Goal: Task Accomplishment & Management: Use online tool/utility

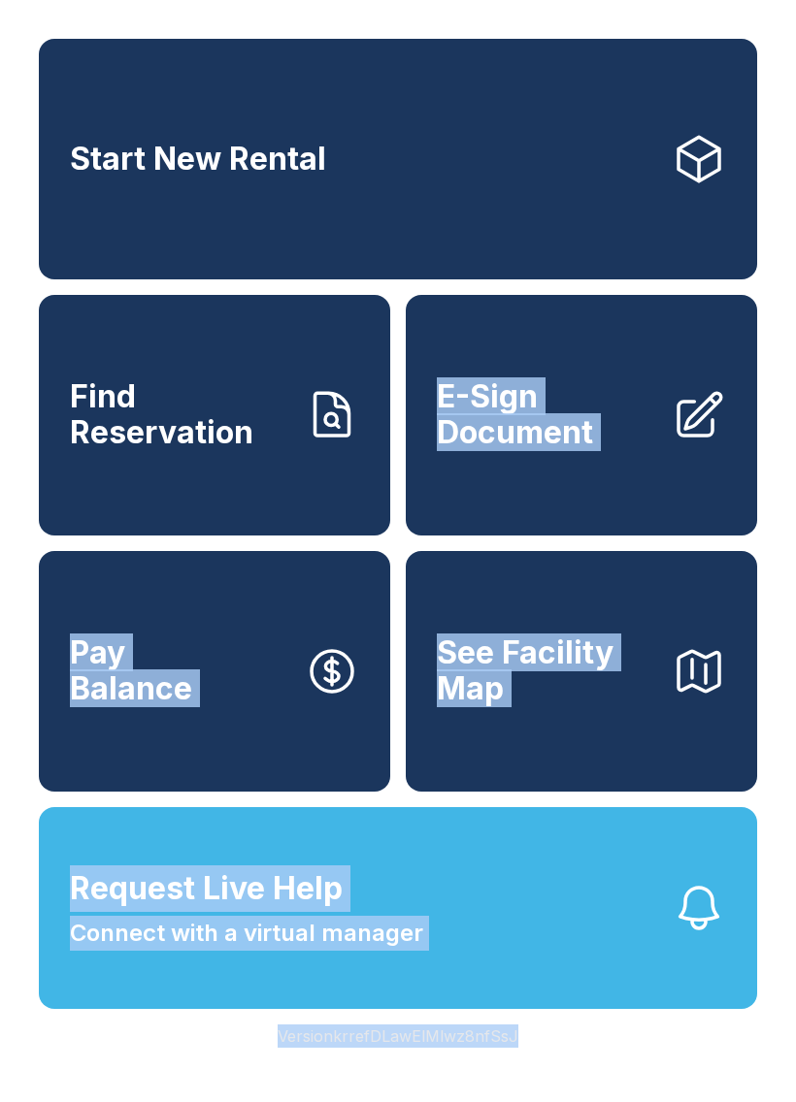
click at [569, 1009] on button "Request Live Help Connect with a virtual manager" at bounding box center [398, 908] width 718 height 202
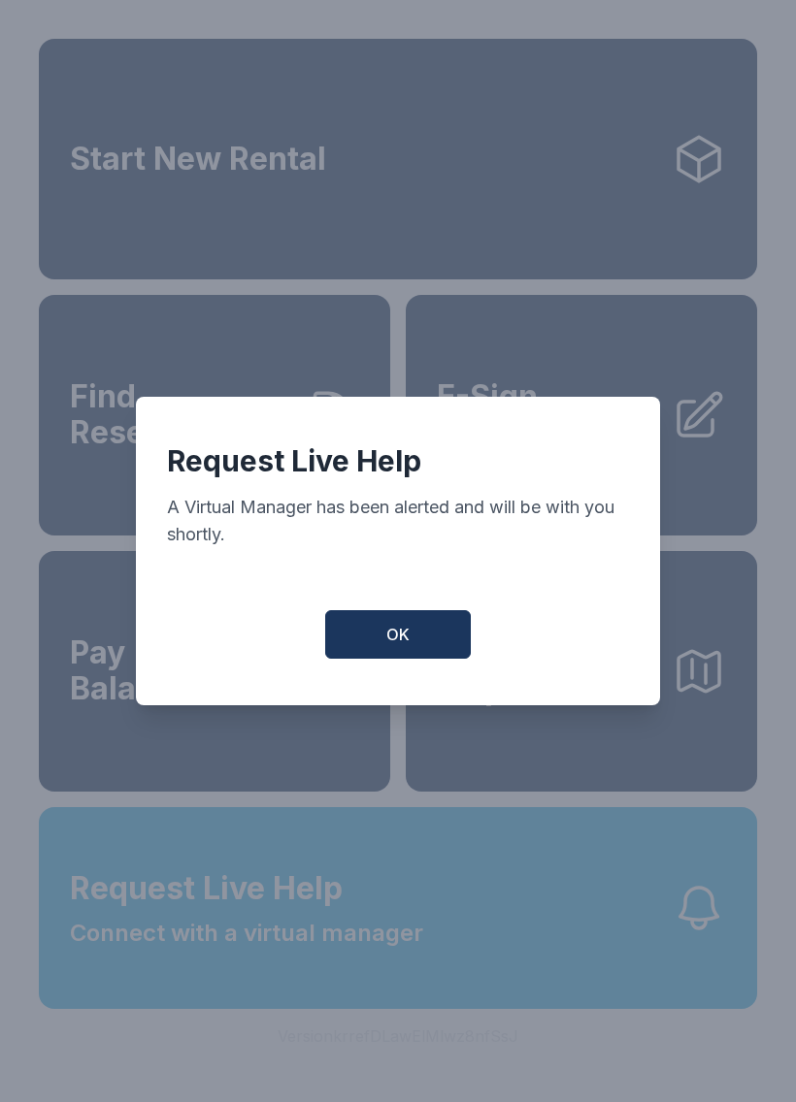
click at [414, 641] on button "OK" at bounding box center [398, 634] width 146 height 49
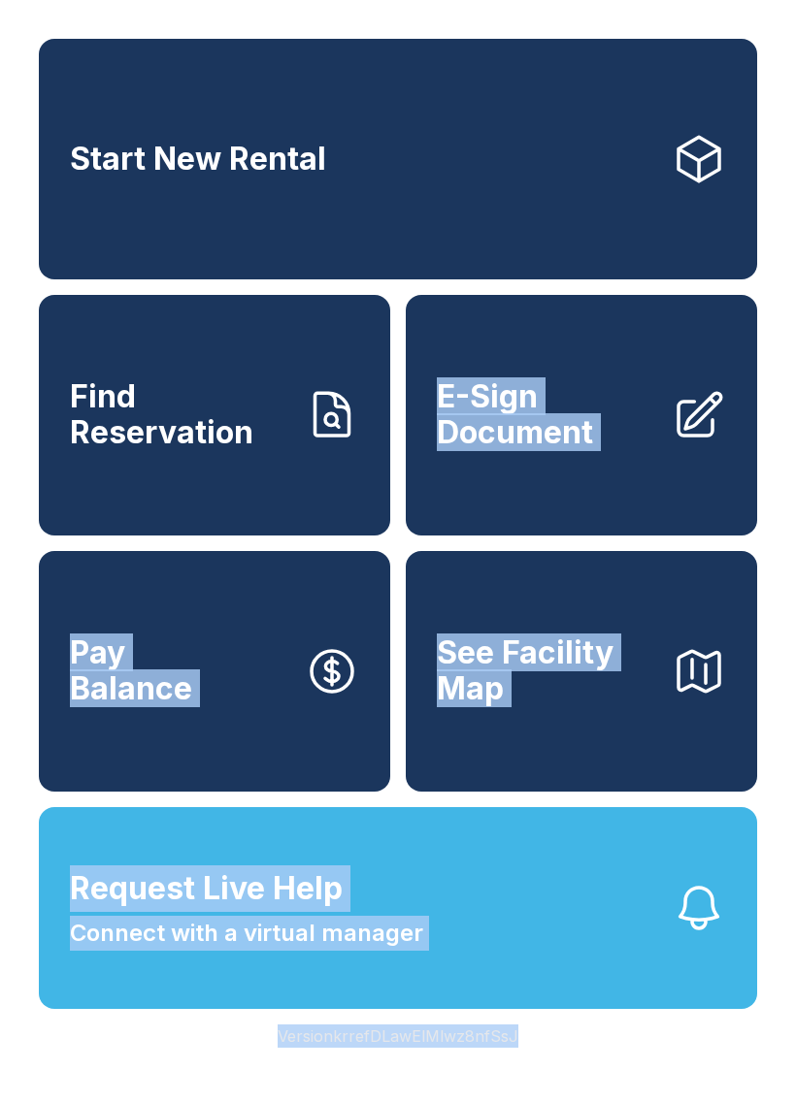
click at [483, 925] on button "Request Live Help Connect with a virtual manager" at bounding box center [398, 908] width 718 height 202
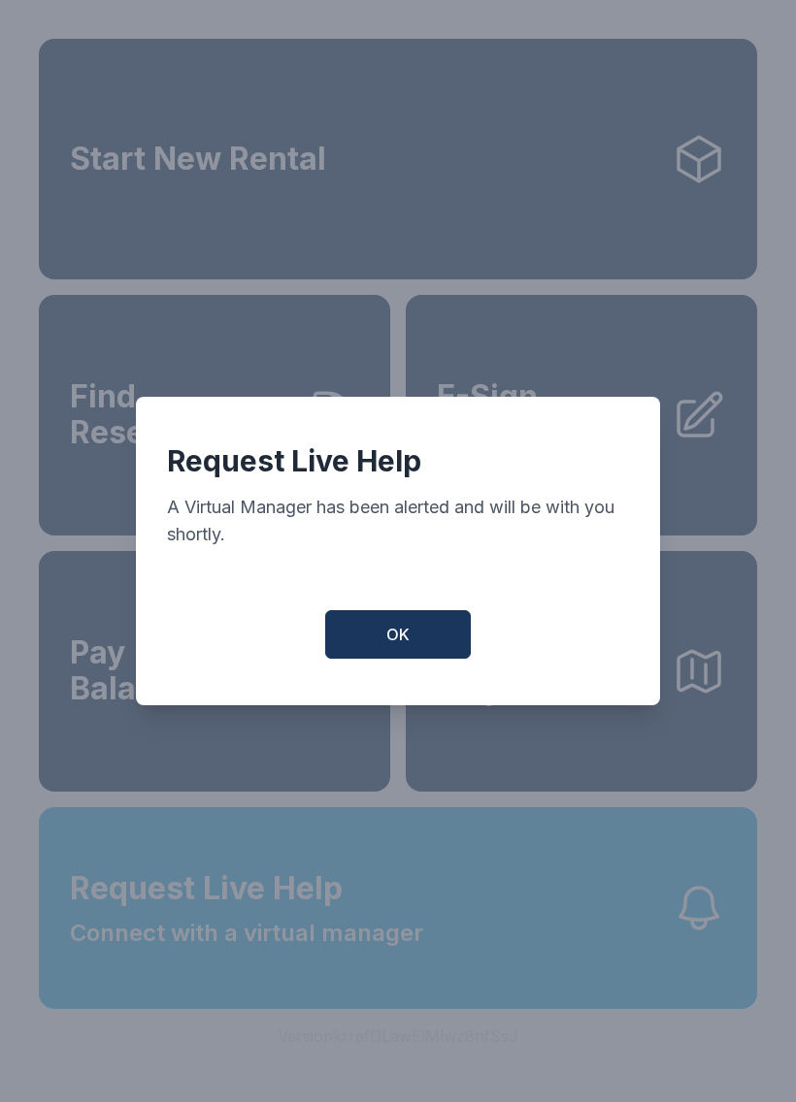
click at [388, 631] on button "OK" at bounding box center [398, 634] width 146 height 49
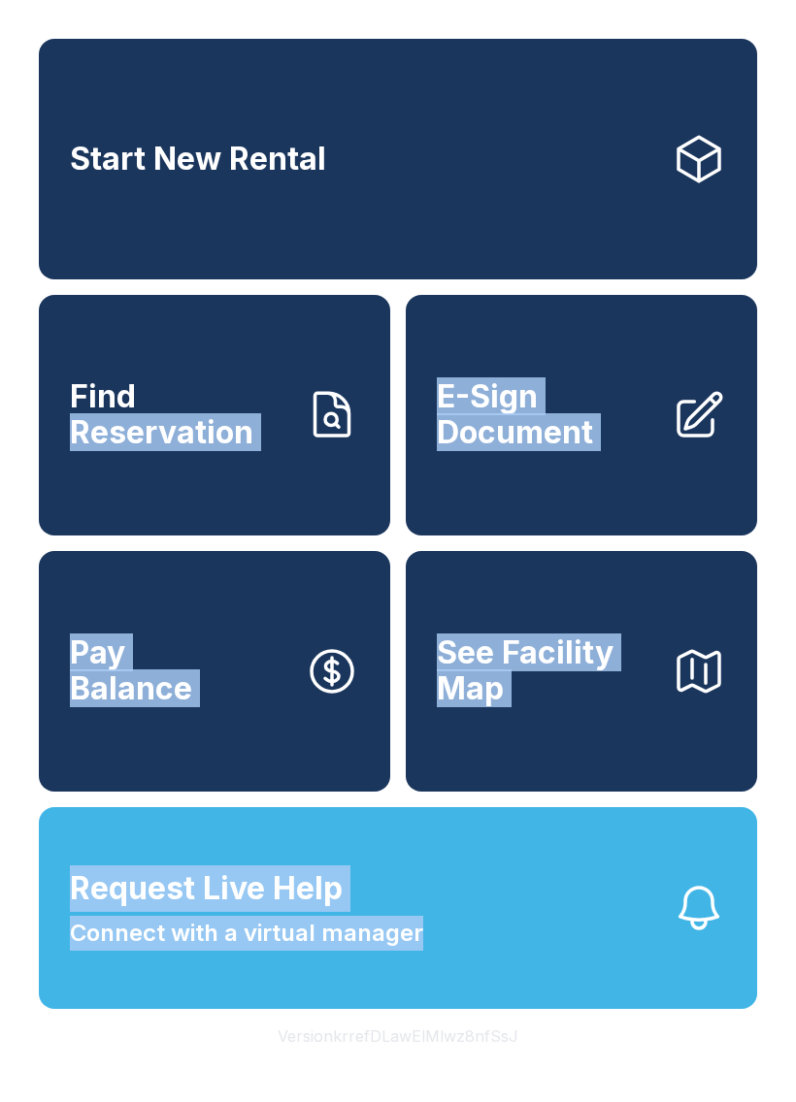
click at [641, 1077] on div "Start New Rental Find Reservation E-Sign Document Pay Balance See Facility Map …" at bounding box center [398, 551] width 796 height 1102
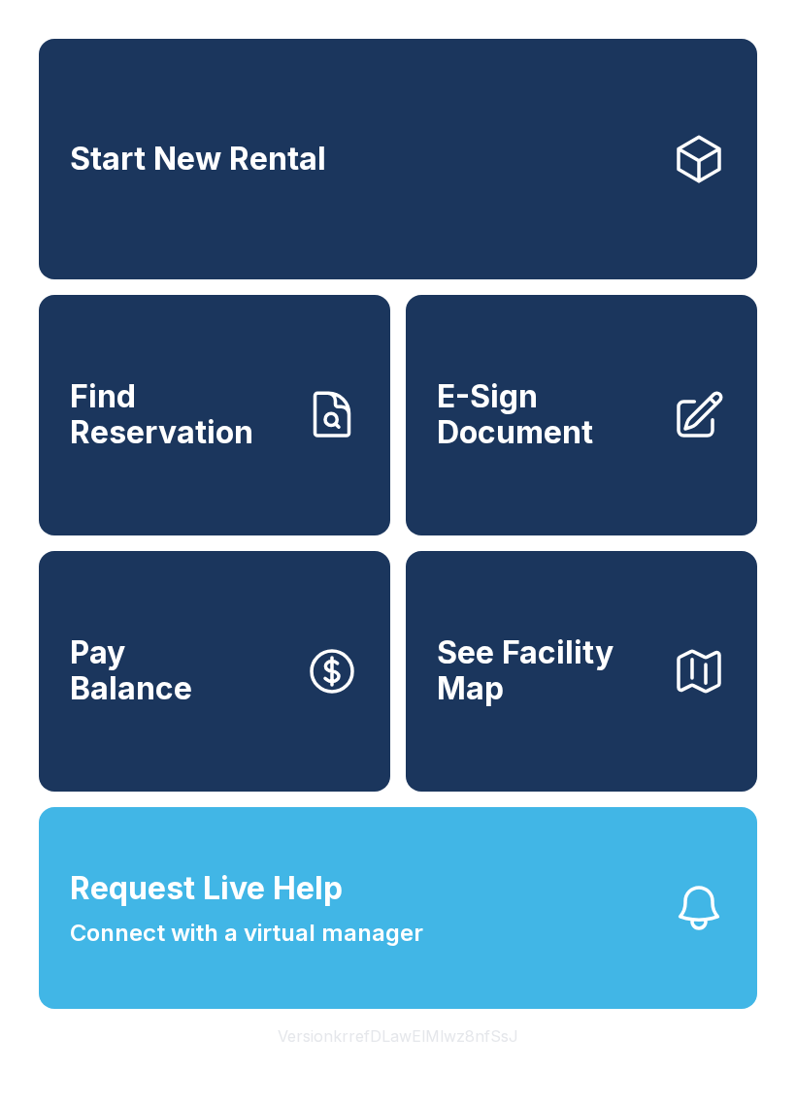
click at [549, 431] on span "E-Sign Document" at bounding box center [546, 414] width 219 height 71
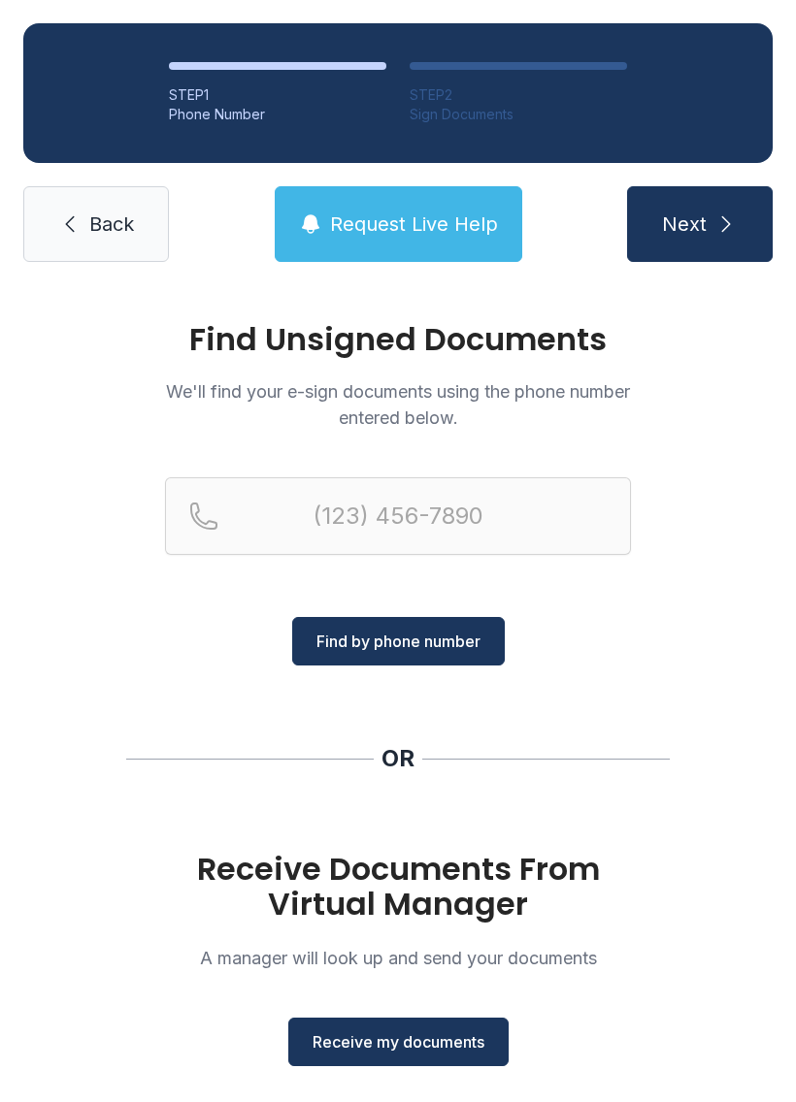
click at [387, 1053] on span "Receive my documents" at bounding box center [398, 1041] width 172 height 23
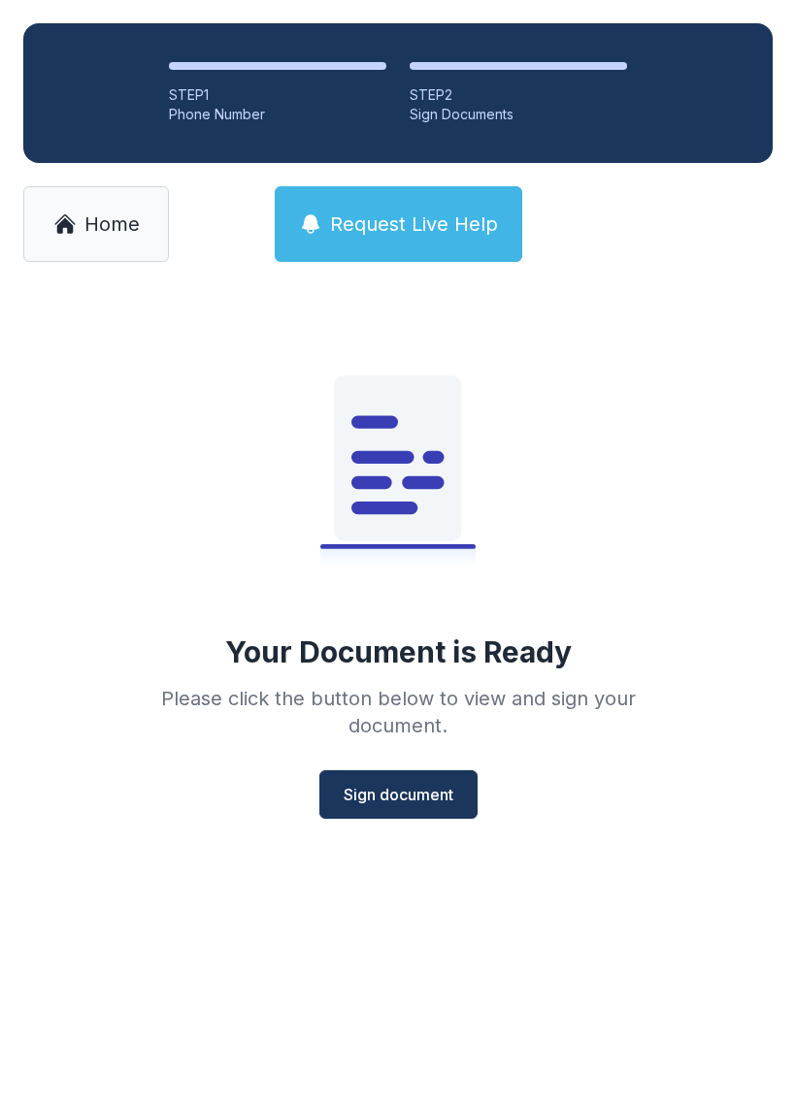
click at [395, 792] on span "Sign document" at bounding box center [398, 794] width 110 height 23
click at [93, 227] on span "Home" at bounding box center [111, 224] width 55 height 27
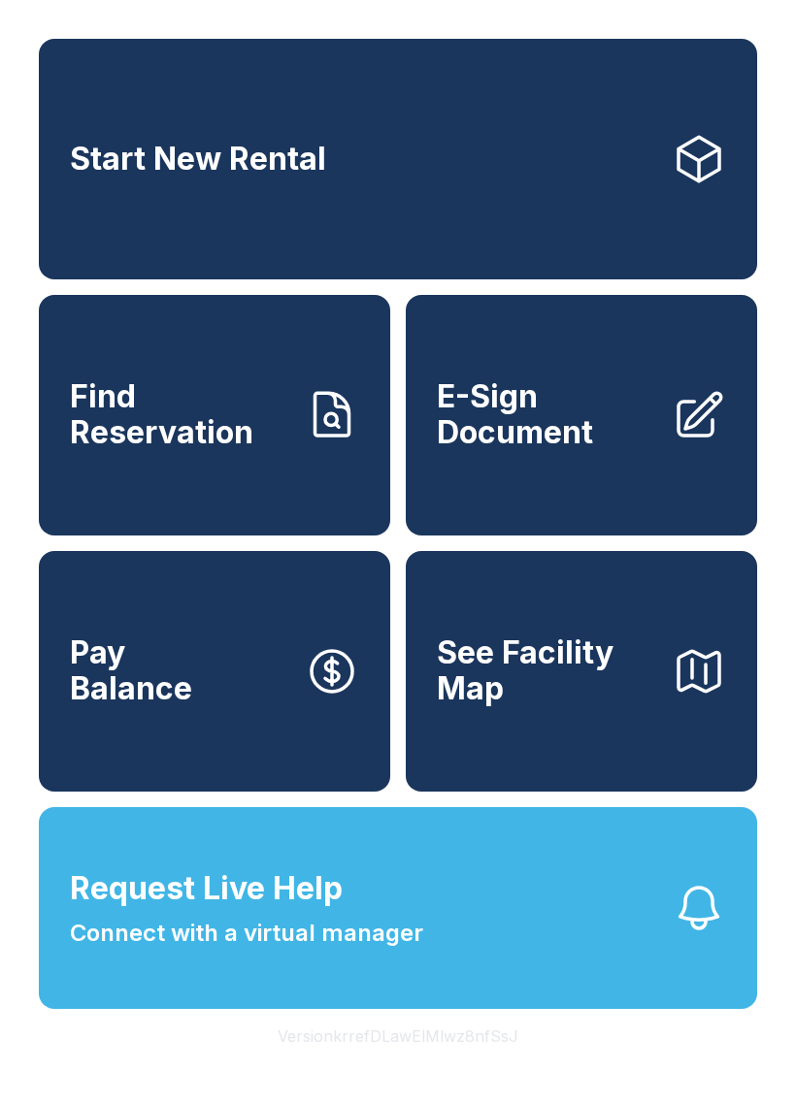
click at [571, 429] on span "E-Sign Document" at bounding box center [546, 414] width 219 height 71
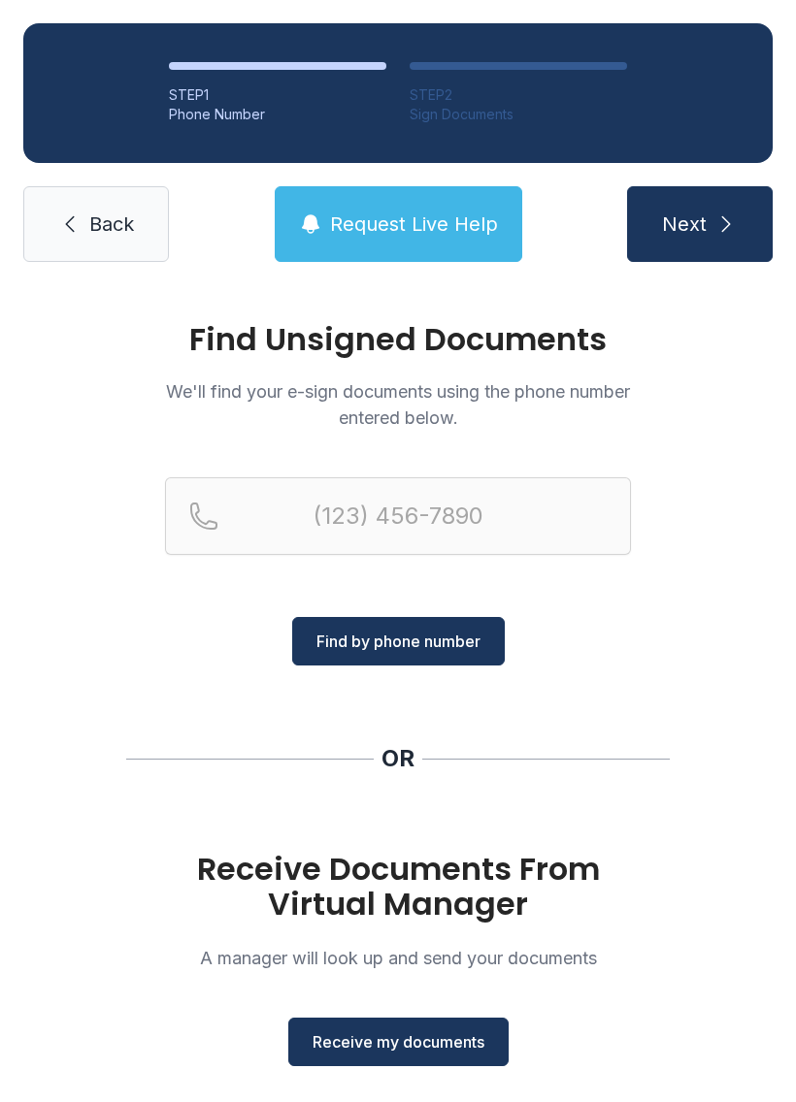
click at [400, 1050] on span "Receive my documents" at bounding box center [398, 1041] width 172 height 23
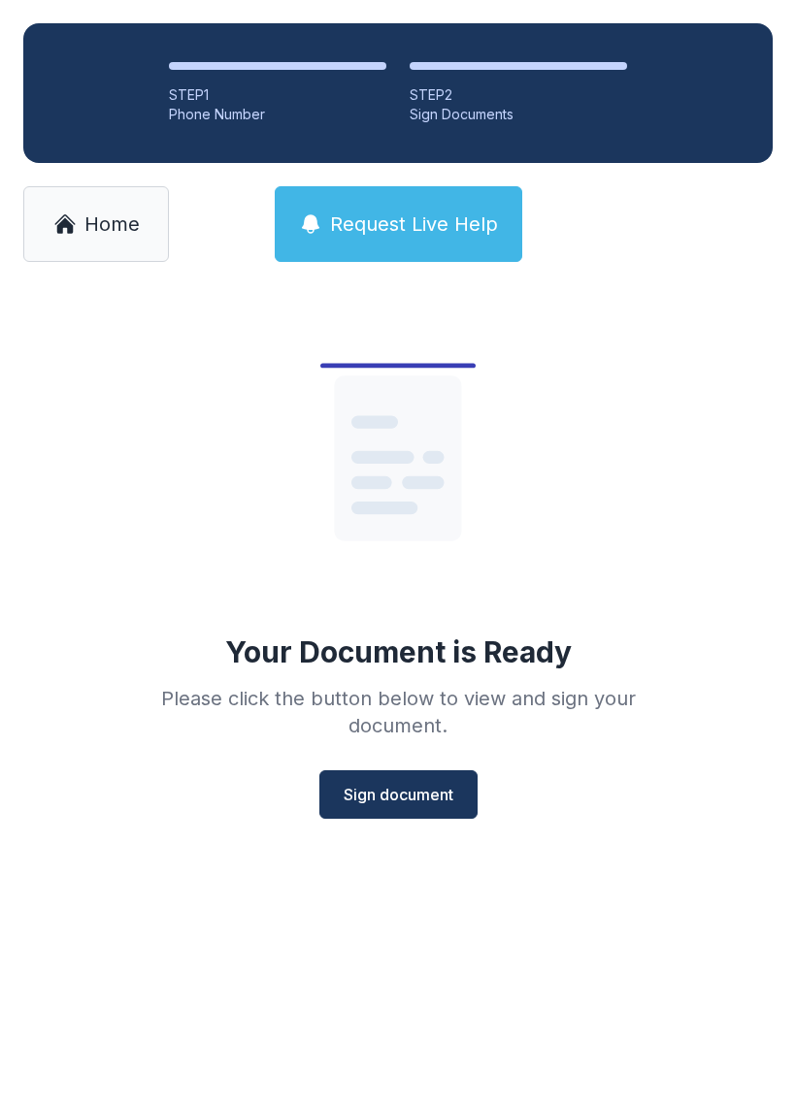
click at [400, 794] on span "Sign document" at bounding box center [398, 794] width 110 height 23
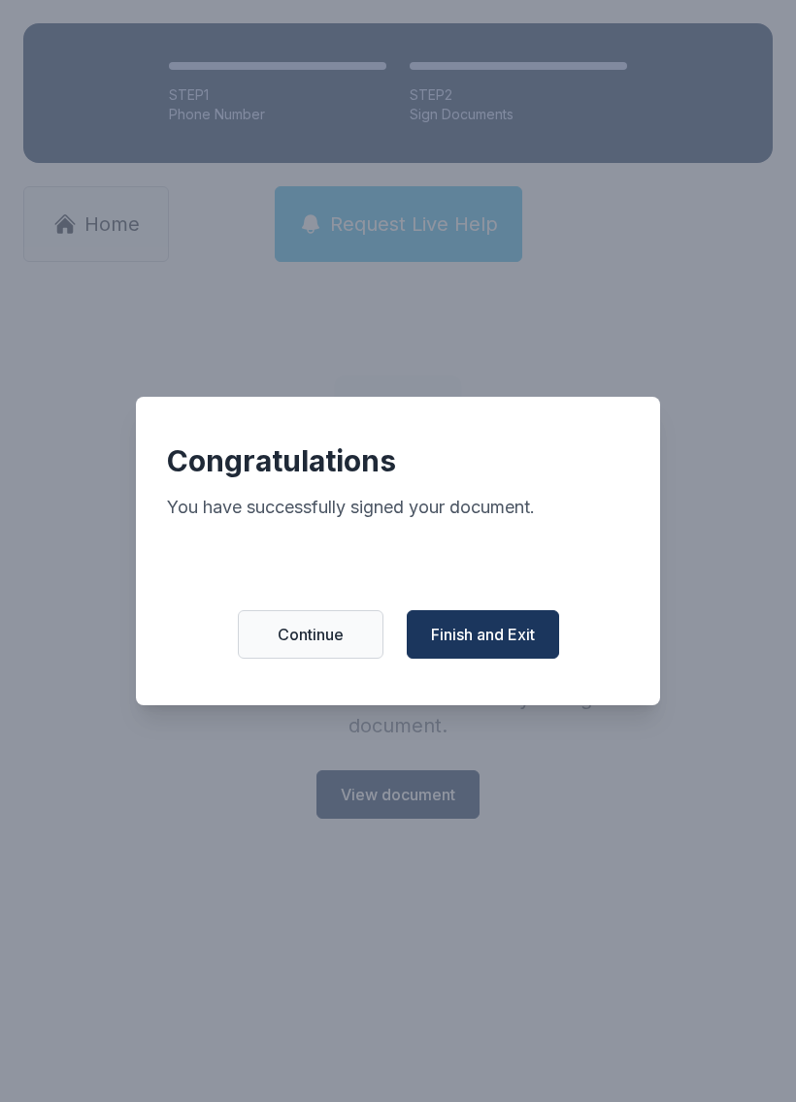
click at [488, 634] on span "Finish and Exit" at bounding box center [483, 634] width 104 height 23
